Goal: Task Accomplishment & Management: Use online tool/utility

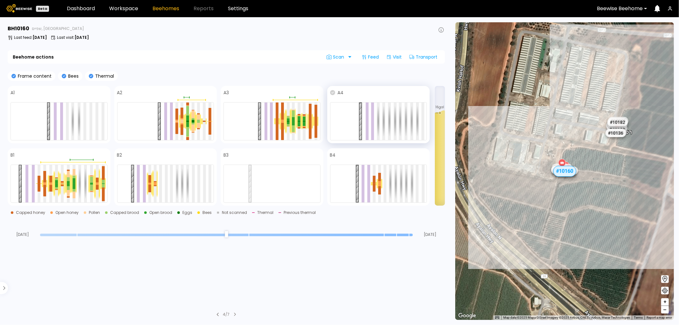
click at [331, 90] on icon at bounding box center [332, 92] width 5 height 5
click at [120, 156] on icon at bounding box center [119, 155] width 5 height 5
click at [333, 154] on icon at bounding box center [332, 155] width 5 height 5
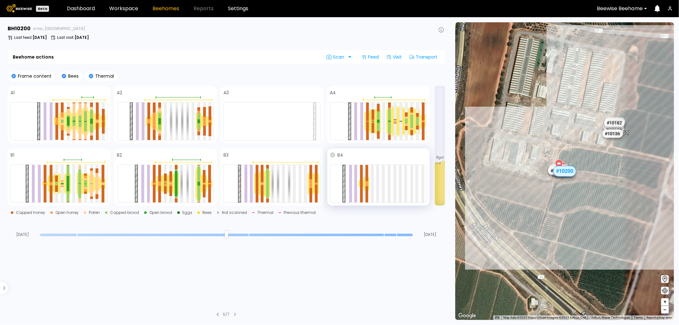
click at [333, 154] on icon at bounding box center [332, 155] width 5 height 5
click at [226, 155] on icon at bounding box center [226, 155] width 5 height 5
click at [351, 57] on div "Scan" at bounding box center [339, 57] width 35 height 10
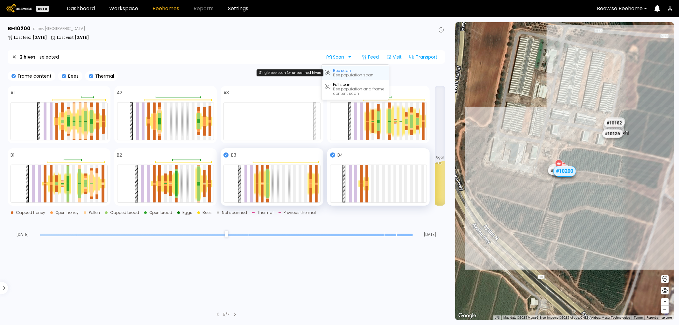
click at [341, 71] on div "Bee scan Bee population scan" at bounding box center [353, 72] width 40 height 9
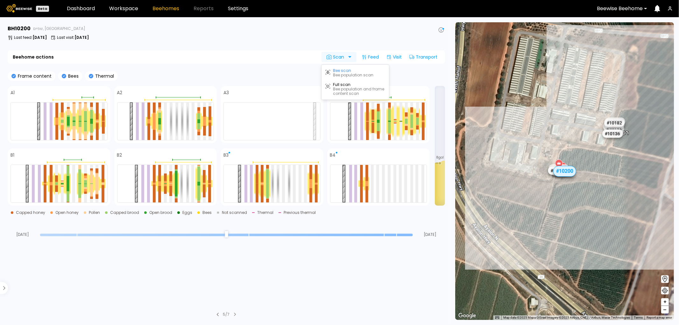
click at [354, 57] on div at bounding box center [354, 57] width 0 height 0
click at [338, 93] on div "Bee population and frame content scan" at bounding box center [359, 91] width 52 height 9
click at [224, 153] on icon at bounding box center [226, 155] width 5 height 5
click at [333, 155] on icon at bounding box center [332, 155] width 5 height 5
click at [347, 58] on div "Scan" at bounding box center [339, 57] width 35 height 10
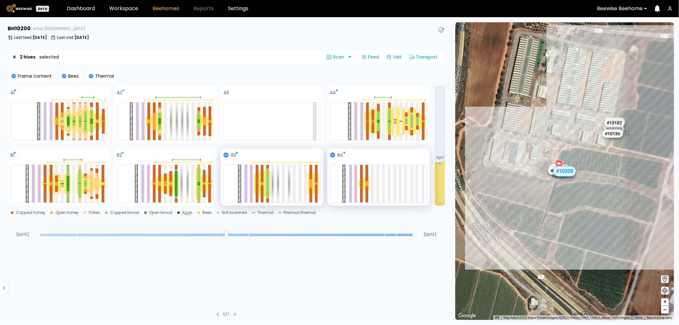
click at [658, 9] on icon at bounding box center [658, 8] width 6 height 7
click at [545, 91] on div "# 10067 # 10081 # 10094 # 10108 # 10111 # 10146 # 10152 # 10153 # 10154 # 10175…" at bounding box center [564, 171] width 219 height 298
click at [441, 30] on icon at bounding box center [441, 29] width 5 height 5
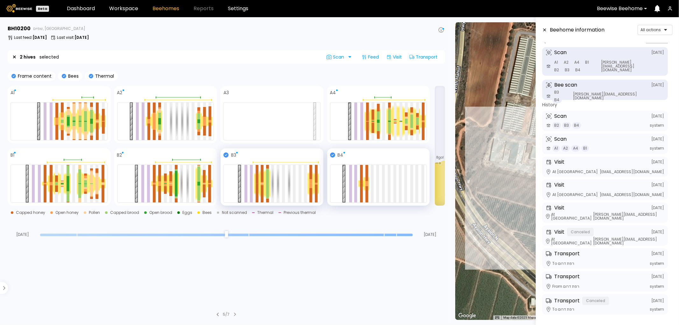
scroll to position [4, 0]
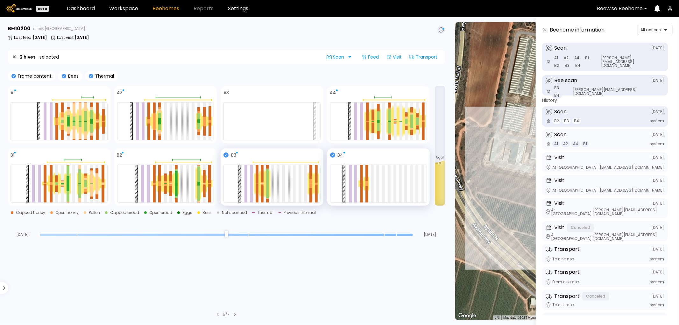
click at [548, 122] on icon at bounding box center [548, 120] width 5 height 5
click at [549, 120] on icon at bounding box center [548, 120] width 3 height 0
click at [549, 90] on icon at bounding box center [548, 91] width 5 height 5
click at [550, 64] on icon at bounding box center [548, 61] width 5 height 5
click at [660, 32] on div at bounding box center [653, 30] width 24 height 6
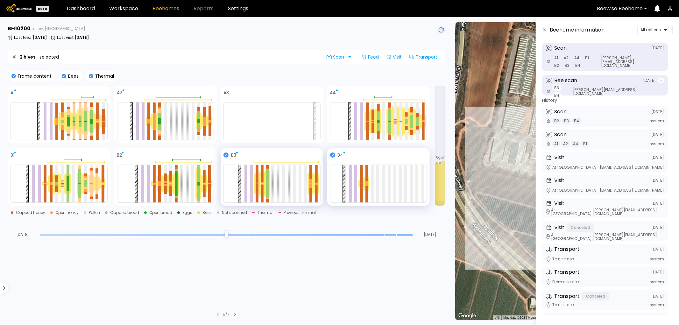
click at [622, 82] on div "Bee scan August 19" at bounding box center [605, 81] width 118 height 6
click at [634, 61] on div "Scan August 19 A1 A2 A4 B1 B2 B3 B4 maria@beewise.ag" at bounding box center [605, 57] width 126 height 29
click at [662, 51] on div "Scan August 19 A1 A2 A4 B1 B2 B3 B4 maria@beewise.ag" at bounding box center [605, 57] width 126 height 29
drag, startPoint x: 662, startPoint y: 50, endPoint x: 660, endPoint y: 48, distance: 3.4
click at [661, 50] on icon at bounding box center [662, 48] width 6 height 6
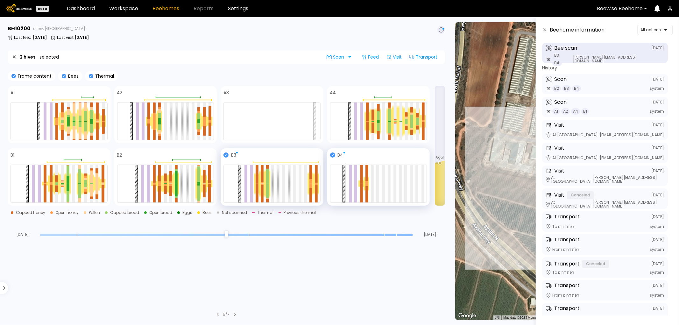
click at [0, 0] on icon at bounding box center [0, 0] width 0 height 0
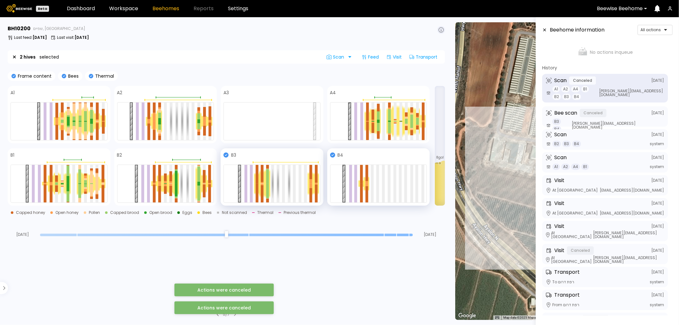
click at [661, 83] on div "Scan Canceled August 19" at bounding box center [605, 80] width 118 height 8
click at [576, 83] on div "Canceled" at bounding box center [582, 80] width 27 height 8
click at [354, 57] on div at bounding box center [354, 57] width 0 height 0
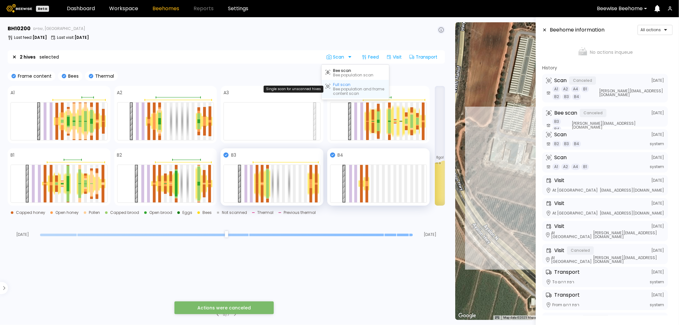
click at [345, 87] on div "Bee population and frame content scan" at bounding box center [359, 91] width 52 height 9
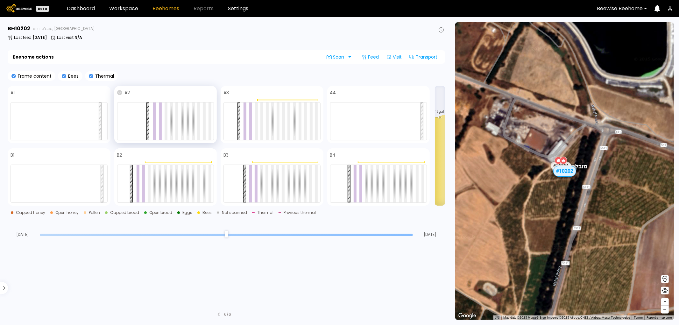
click at [122, 92] on icon at bounding box center [119, 92] width 5 height 5
click at [352, 58] on div at bounding box center [354, 57] width 5 height 10
click at [338, 71] on div "Bee scan" at bounding box center [342, 70] width 18 height 4
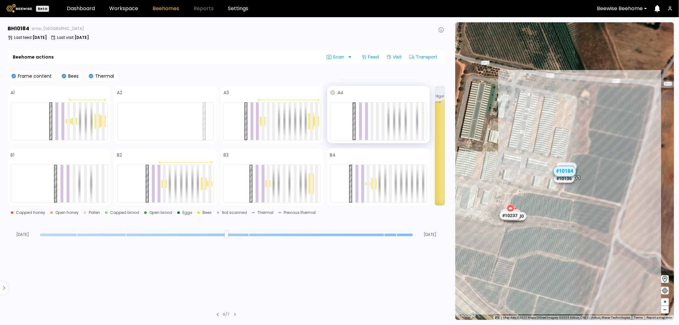
click at [332, 93] on icon at bounding box center [332, 92] width 5 height 5
click at [225, 156] on icon at bounding box center [226, 155] width 5 height 5
click at [333, 154] on icon at bounding box center [332, 155] width 5 height 5
click at [352, 57] on div at bounding box center [354, 57] width 5 height 10
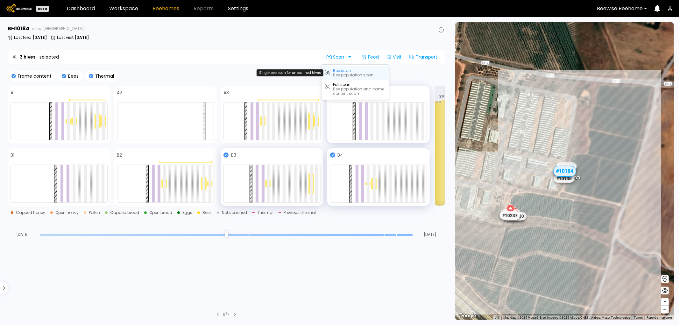
click at [339, 73] on div "Bee population scan" at bounding box center [353, 75] width 40 height 4
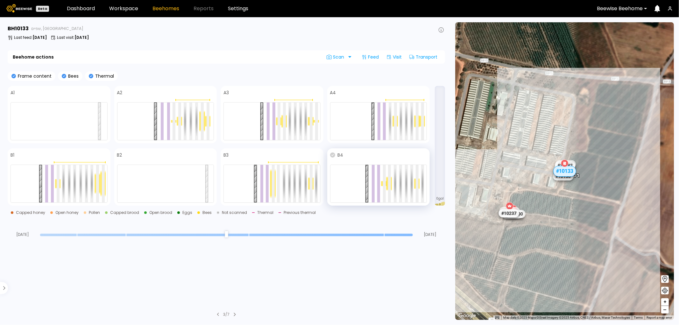
click at [333, 154] on icon at bounding box center [332, 155] width 5 height 5
click at [348, 56] on div "Scan" at bounding box center [337, 57] width 30 height 10
click at [343, 74] on div "Bee population scan" at bounding box center [353, 75] width 40 height 4
